Goal: Book appointment/travel/reservation

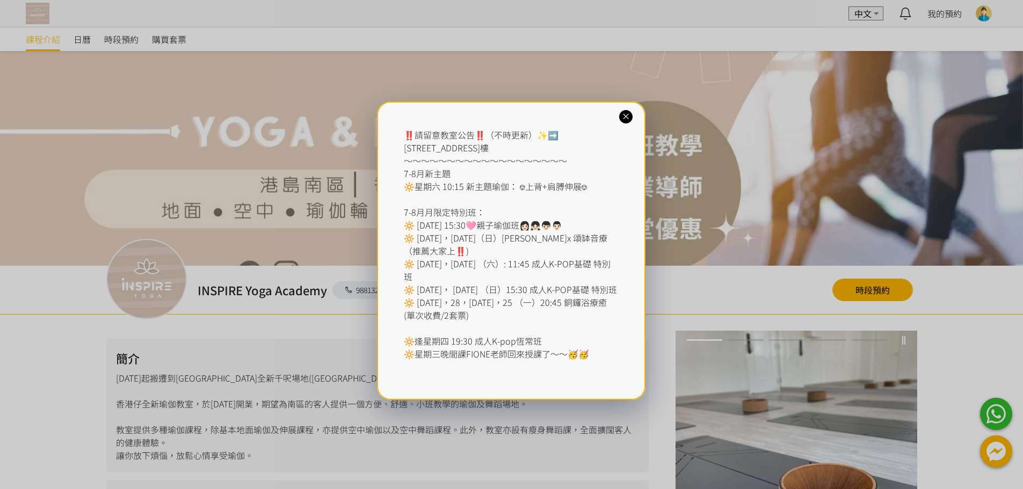
click at [628, 119] on icon at bounding box center [626, 117] width 10 height 10
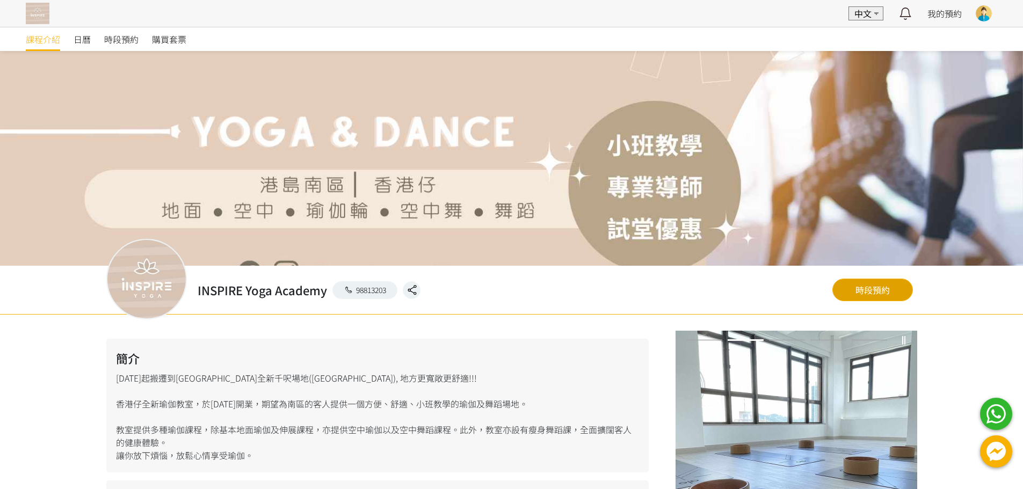
click at [868, 291] on link "時段預約" at bounding box center [872, 290] width 81 height 23
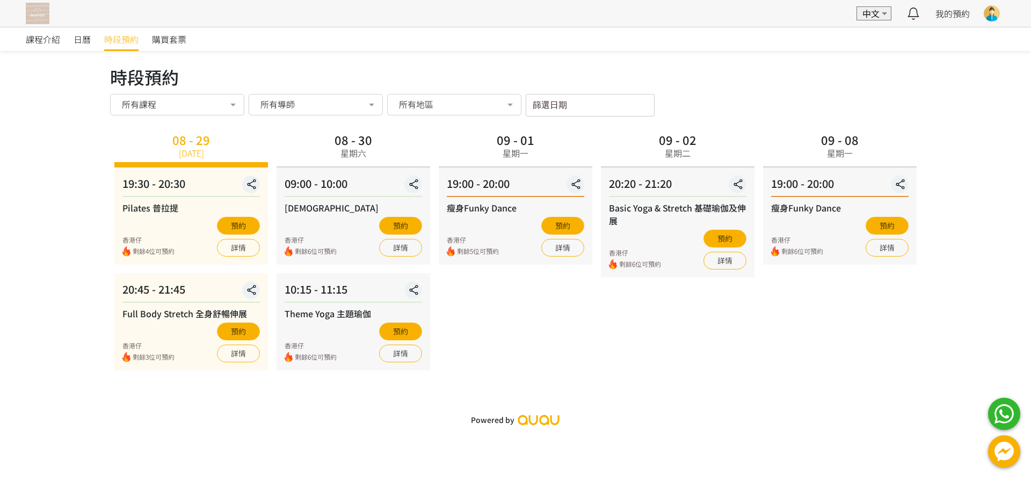
click at [575, 100] on input "篩選日期" at bounding box center [590, 105] width 129 height 23
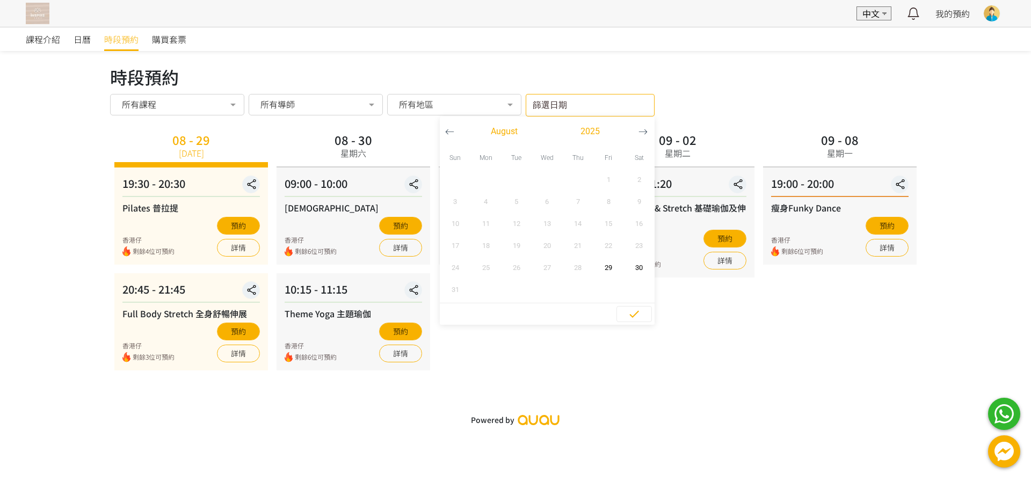
click at [641, 132] on icon "button" at bounding box center [642, 131] width 9 height 9
click at [635, 286] on icon "button" at bounding box center [634, 292] width 13 height 13
